Goal: Transaction & Acquisition: Subscribe to service/newsletter

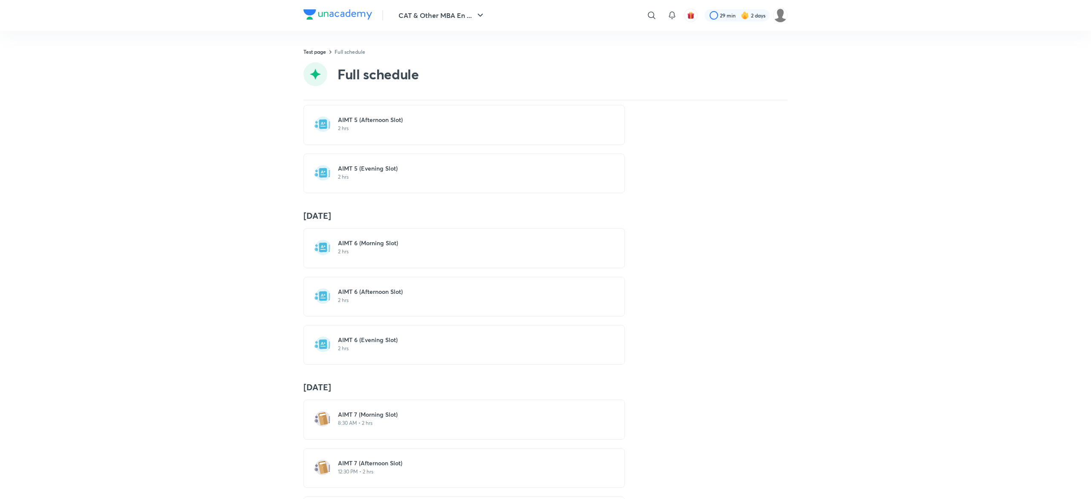
scroll to position [788, 0]
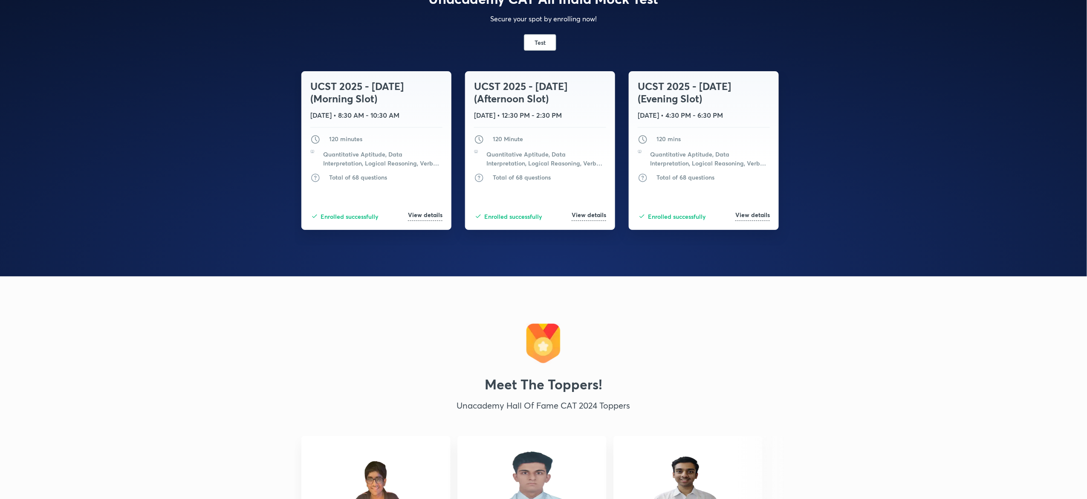
scroll to position [1556, 0]
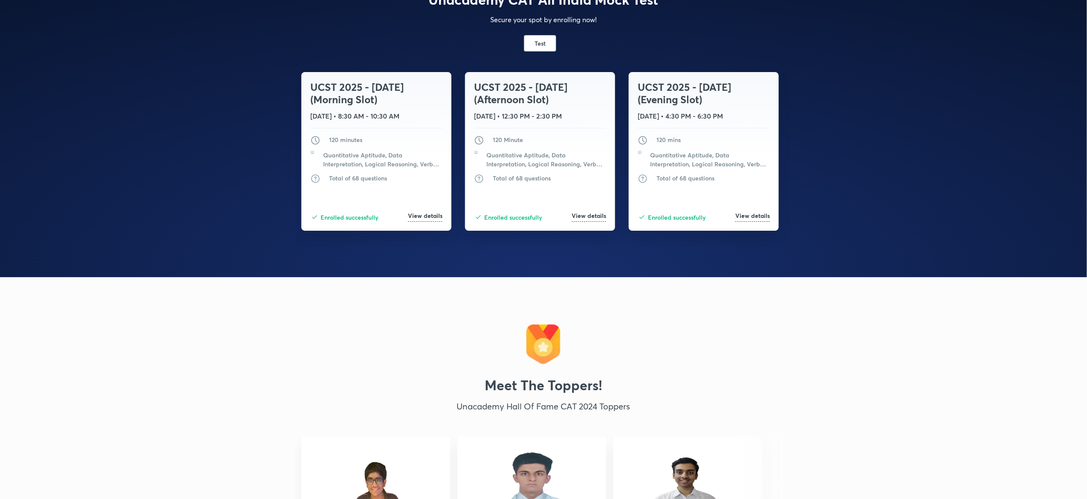
click at [220, 83] on div "Unacademy CAT All India Mock Test Secure your spot by enrolling now! Test UCST …" at bounding box center [543, 70] width 1087 height 413
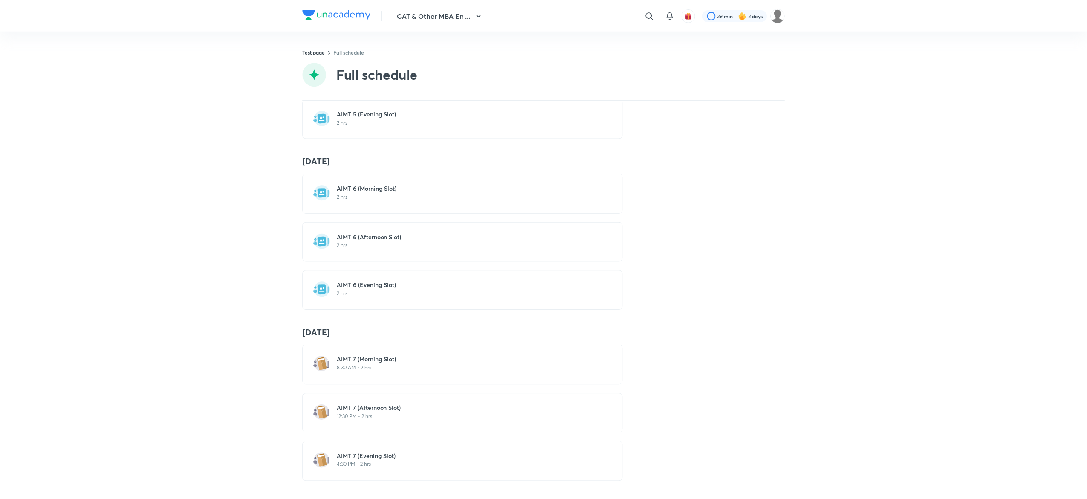
scroll to position [898, 0]
click at [237, 229] on div "Upcoming - 12 Oct AIMT 7 (Morning Slot) 8:30 AM • 2 hrs 30 Mar AIMT 1 2 hrs AIM…" at bounding box center [545, 299] width 1091 height 398
click at [406, 199] on div "AIMT 6 (Morning Slot) 2 hrs" at bounding box center [469, 193] width 263 height 18
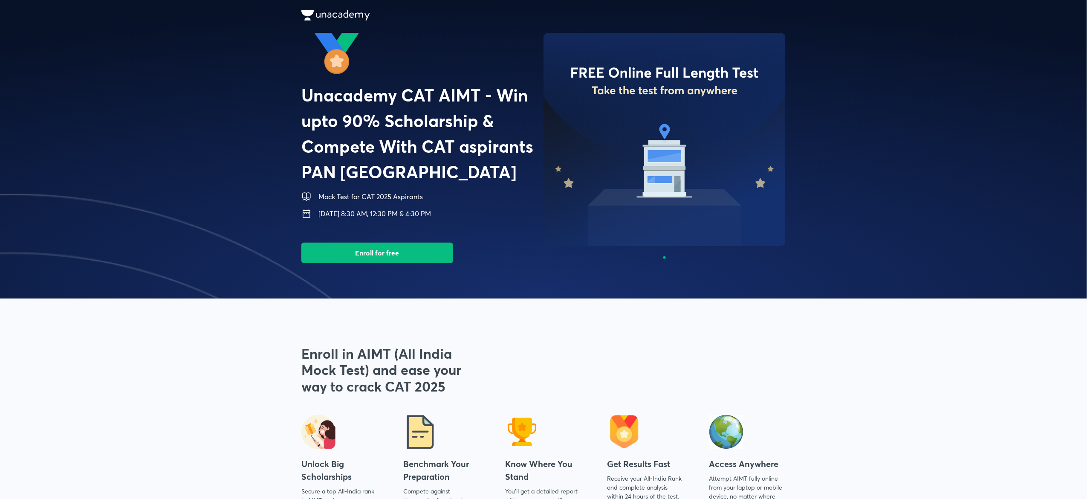
click at [271, 240] on img at bounding box center [11, 343] width 1087 height 298
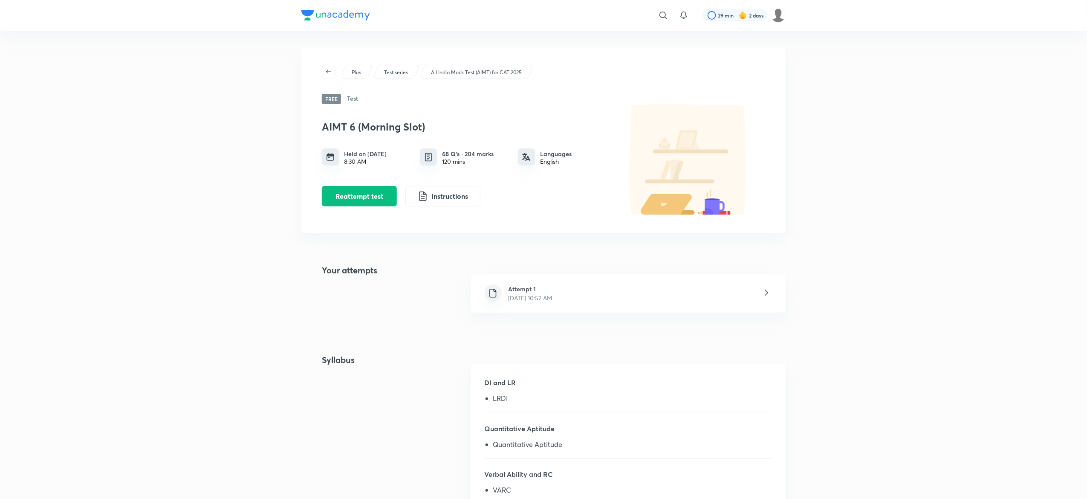
click at [170, 95] on div "​ 29 min 2 days Plus Test series All India Mock Test (AIMT) for CAT 2025 Free T…" at bounding box center [543, 409] width 1087 height 819
click at [241, 63] on div "​ 29 min 2 days Plus Test series All India Mock Test (AIMT) for CAT 2025 Free T…" at bounding box center [543, 409] width 1087 height 819
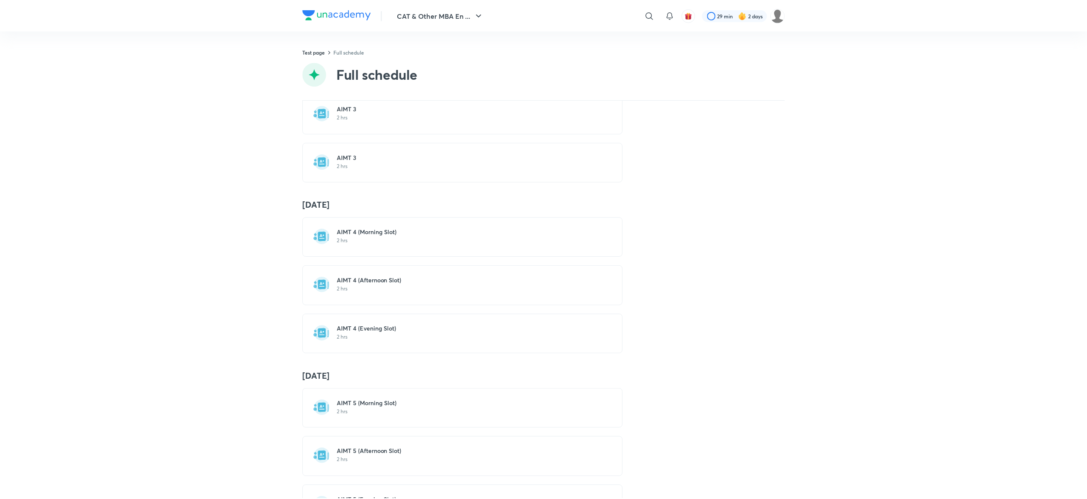
scroll to position [912, 0]
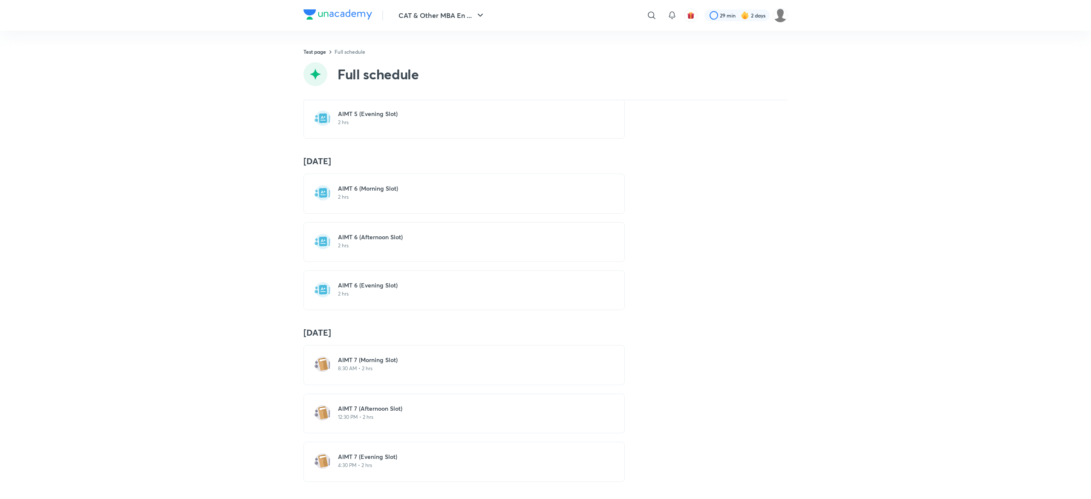
click at [428, 233] on h6 "AIMT 6 (Afternoon Slot)" at bounding box center [469, 237] width 263 height 9
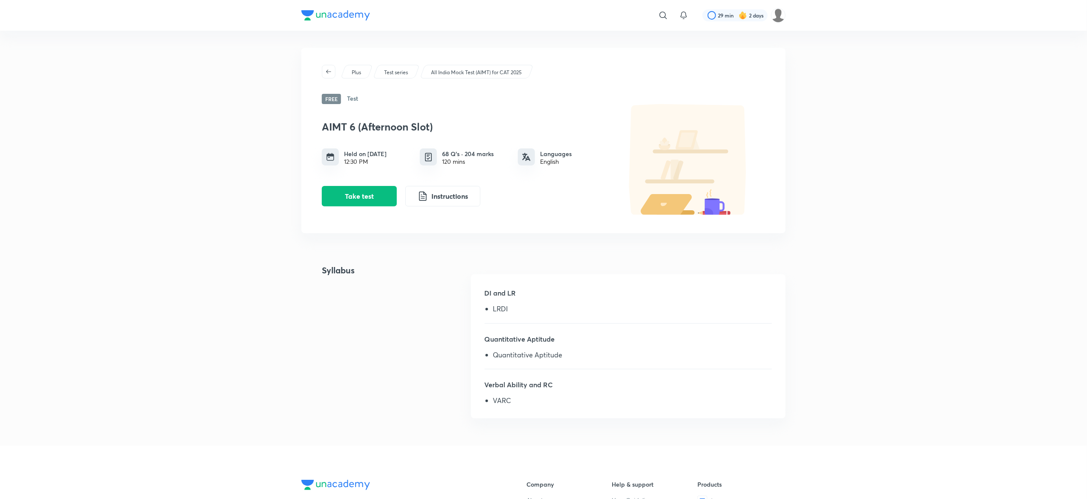
click at [181, 170] on div "​ 29 min 2 days Plus Test series All India Mock Test (AIMT) for CAT 2025 Free T…" at bounding box center [543, 364] width 1087 height 729
click at [190, 131] on div "​ 29 min 2 days Plus Test series All India Mock Test (AIMT) for CAT 2025 Free T…" at bounding box center [543, 364] width 1087 height 729
click at [157, 78] on div "​ 29 min 2 days Plus Test series All India Mock Test (AIMT) for CAT 2025 Free T…" at bounding box center [543, 364] width 1087 height 729
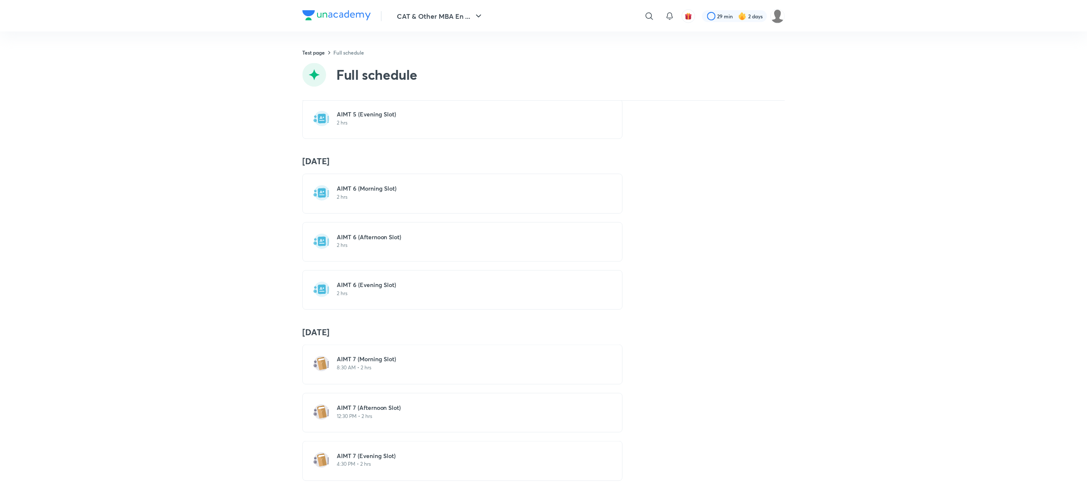
scroll to position [912, 0]
click at [391, 290] on p "2 hrs" at bounding box center [469, 293] width 263 height 7
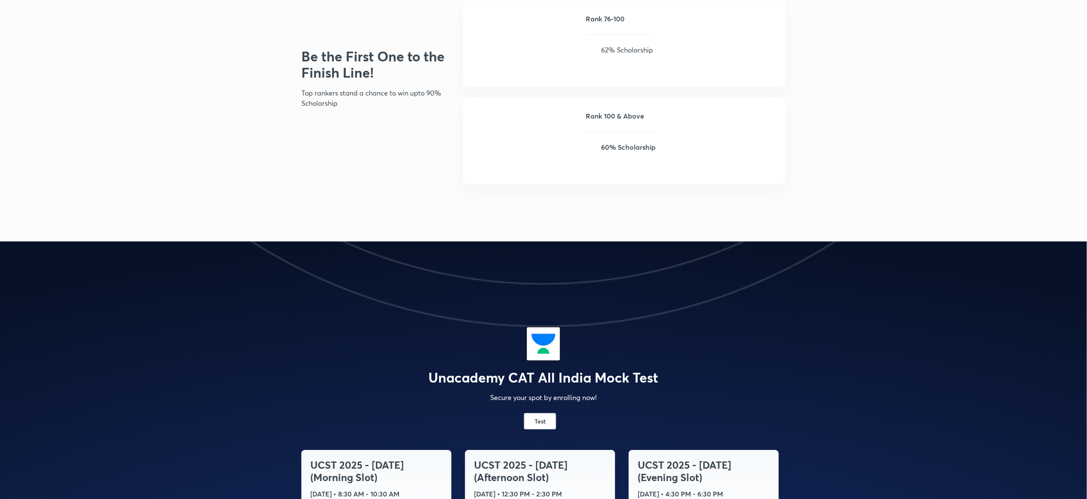
scroll to position [1161, 0]
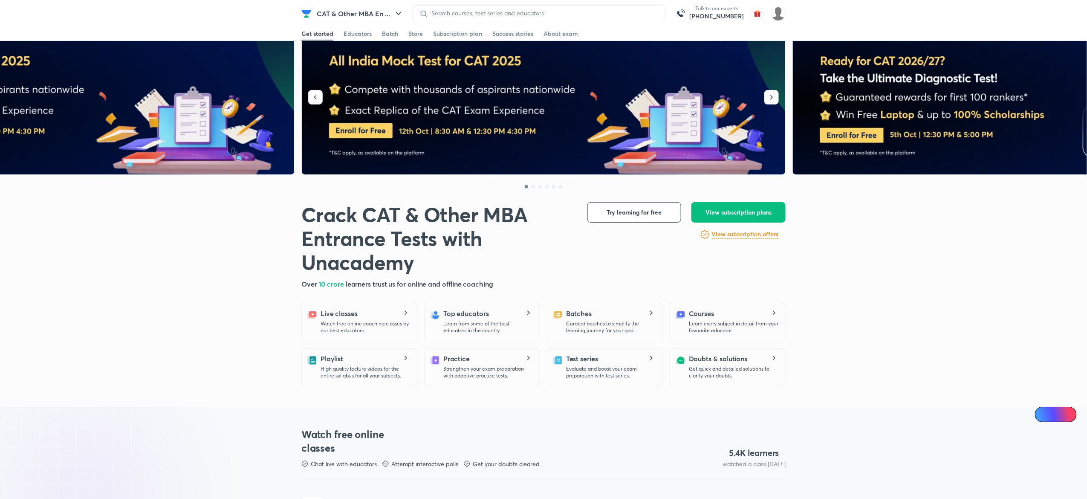
click at [742, 212] on span "View subscription plans" at bounding box center [738, 212] width 66 height 9
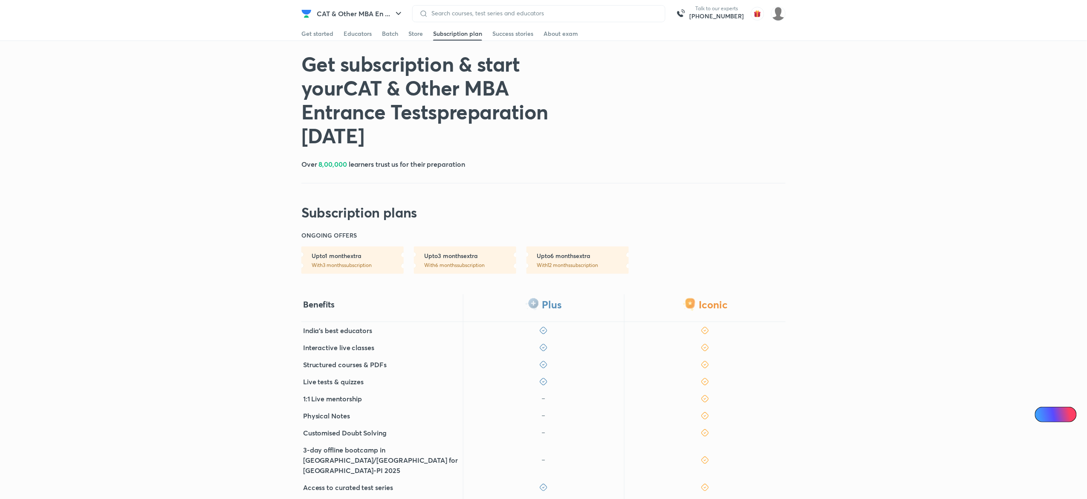
scroll to position [196, 0]
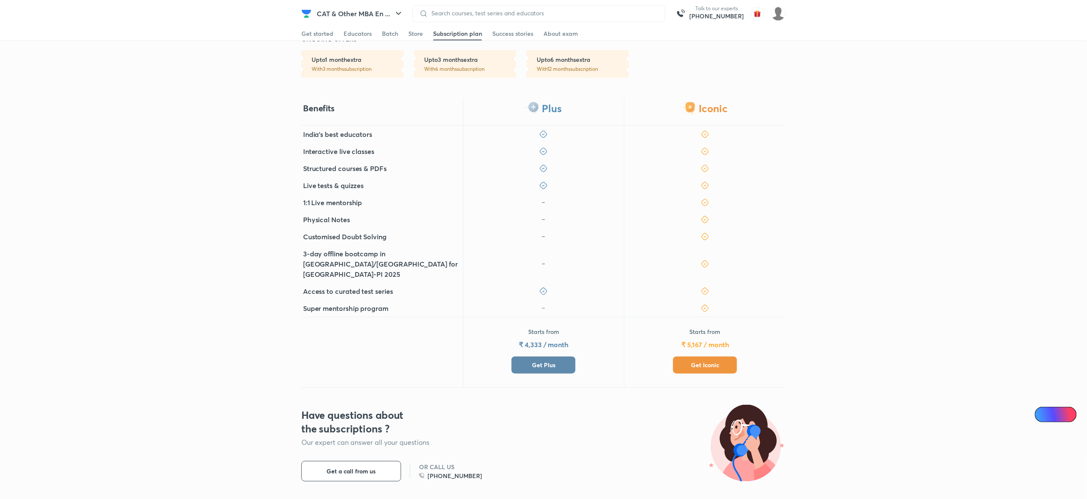
click at [548, 361] on span "Get Plus" at bounding box center [543, 365] width 23 height 9
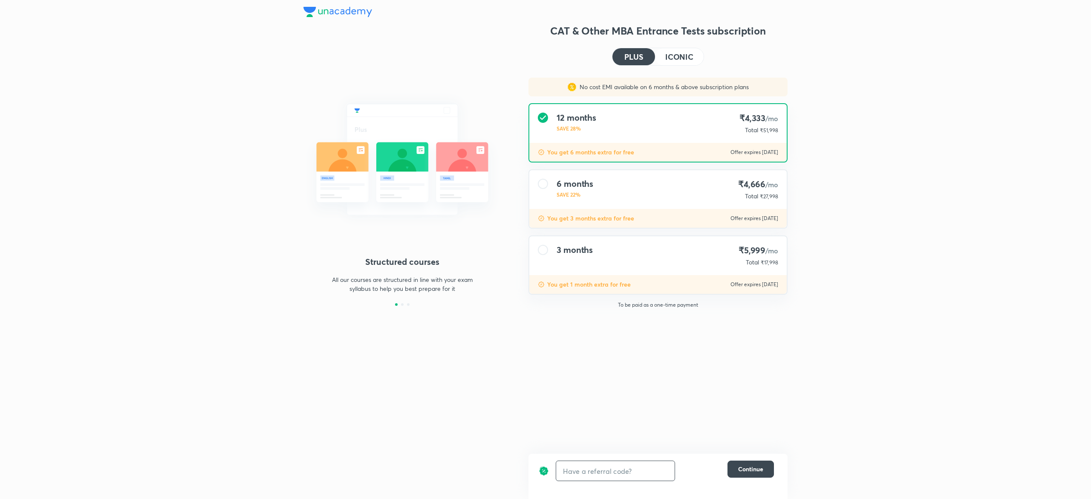
click at [590, 464] on input "text" at bounding box center [615, 471] width 118 height 20
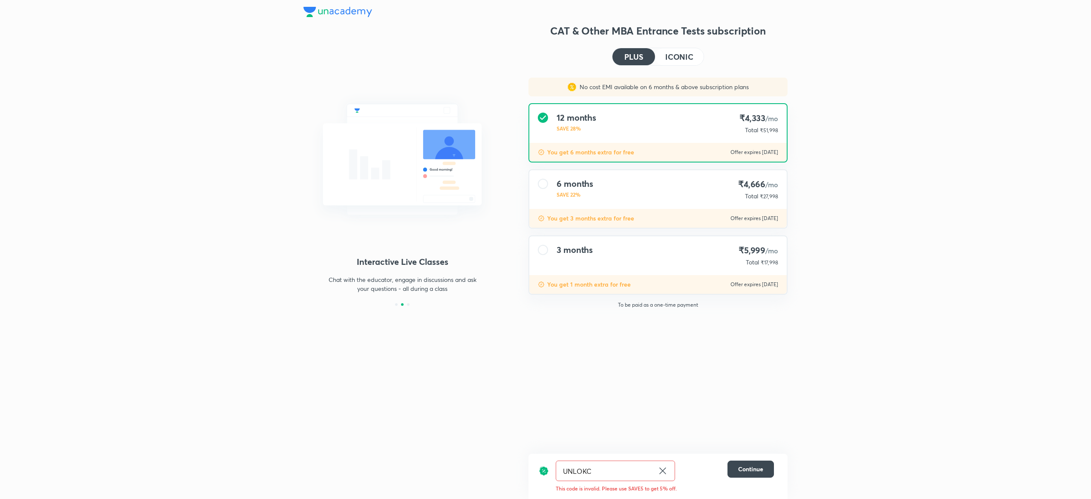
click at [603, 472] on input "UNLOKC" at bounding box center [605, 471] width 98 height 20
type input "UNLOK"
type input "UNLOCK"
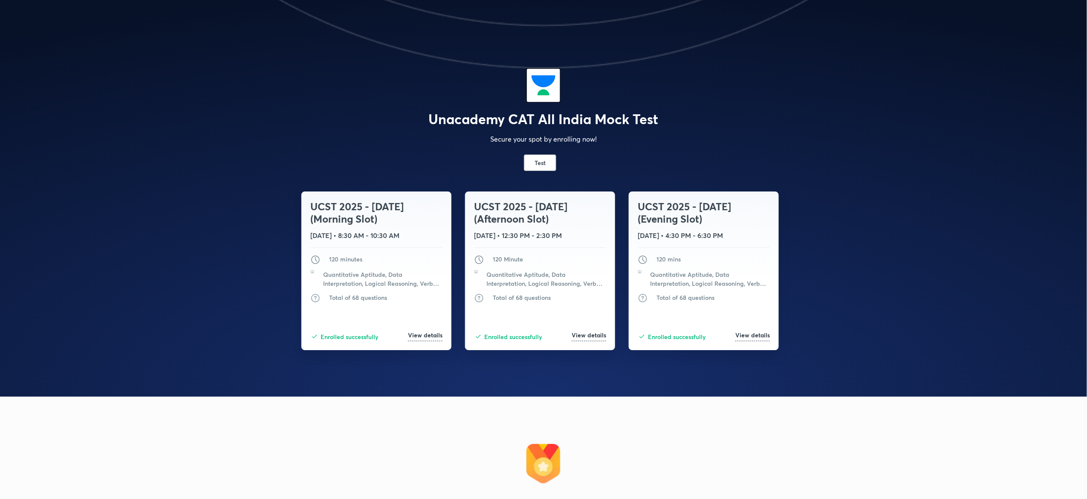
scroll to position [1438, 0]
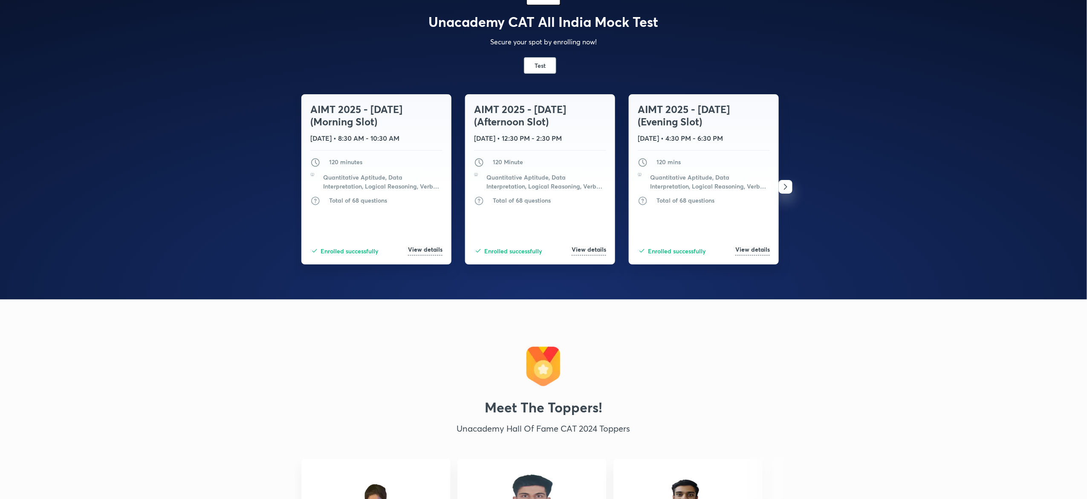
click at [791, 187] on span "button" at bounding box center [786, 187] width 14 height 10
click at [303, 188] on icon "button" at bounding box center [301, 187] width 10 height 10
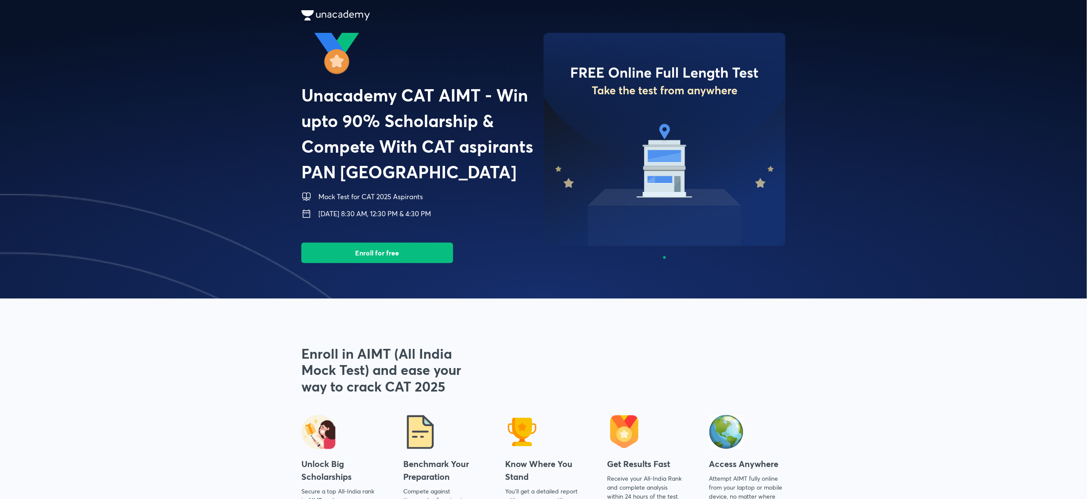
click at [391, 165] on span at bounding box center [543, 149] width 1087 height 298
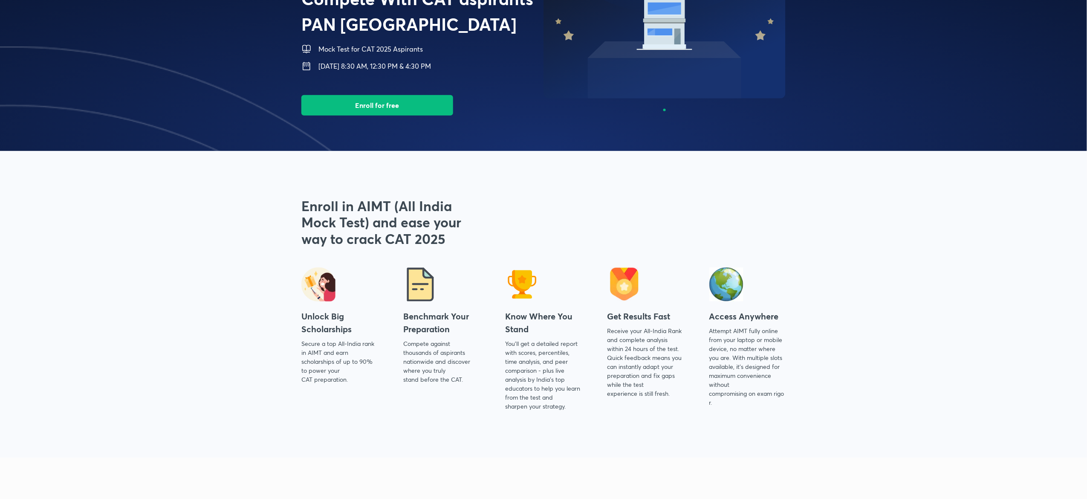
scroll to position [19, 0]
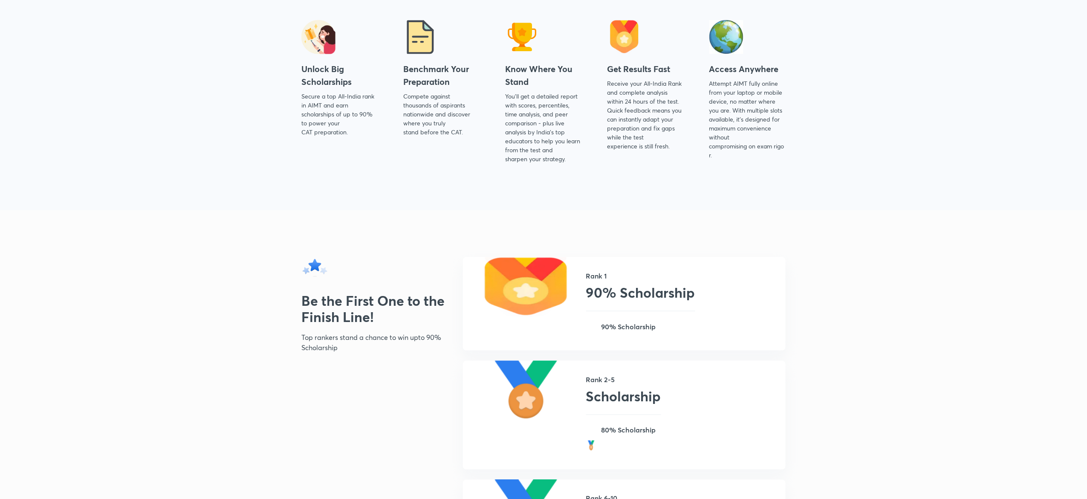
scroll to position [304, 0]
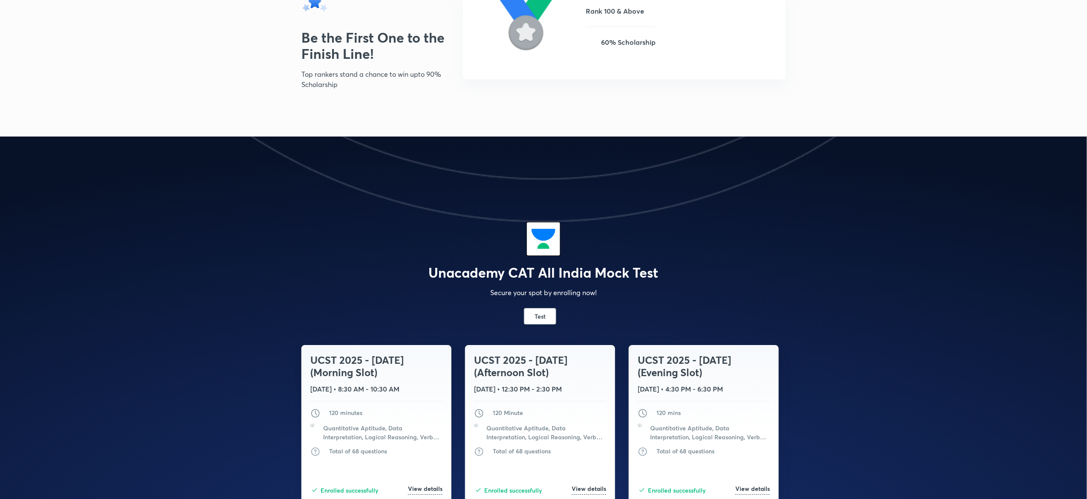
click at [650, 167] on img at bounding box center [543, 178] width 1087 height 85
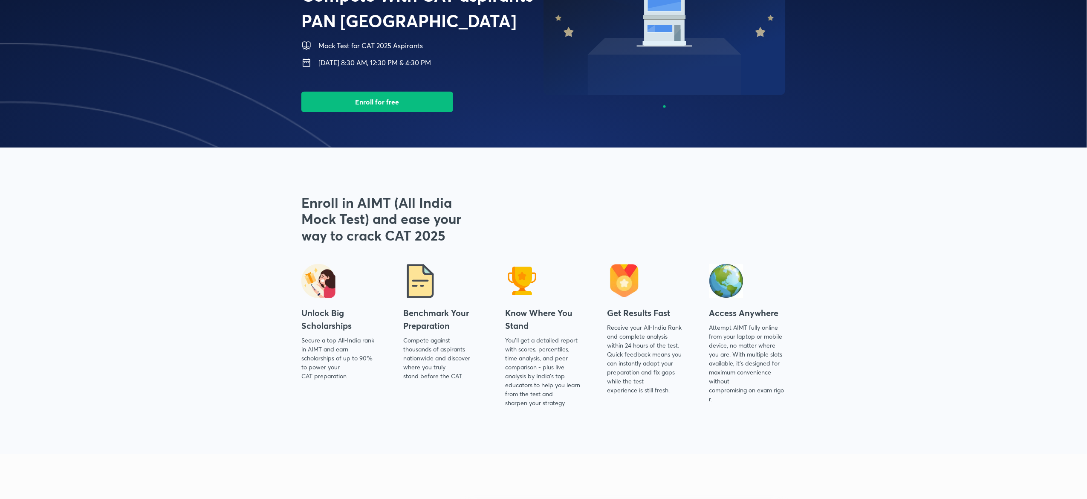
scroll to position [83, 0]
